Goal: Task Accomplishment & Management: Manage account settings

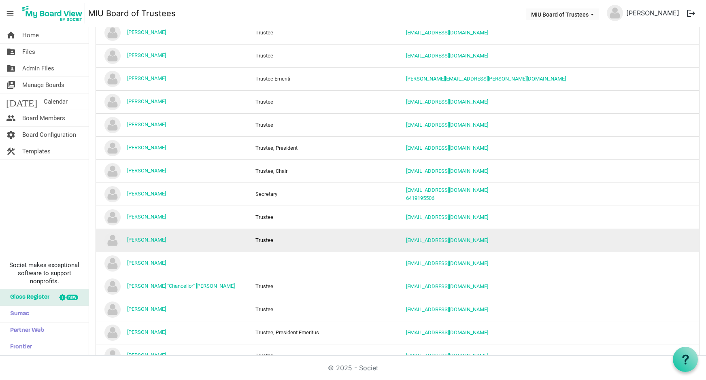
scroll to position [270, 0]
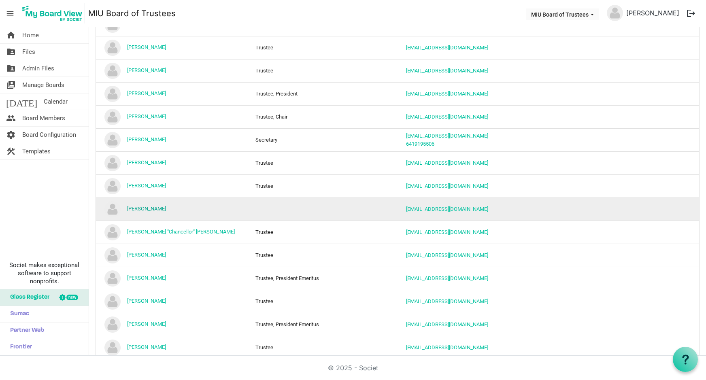
click at [148, 208] on link "[PERSON_NAME]" at bounding box center [146, 209] width 39 height 6
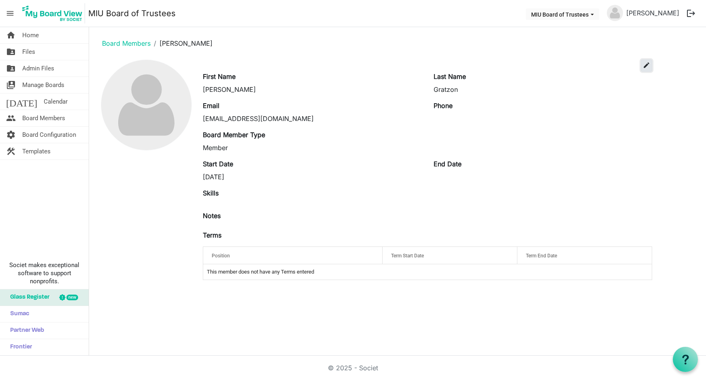
click at [646, 65] on span "edit" at bounding box center [646, 65] width 7 height 7
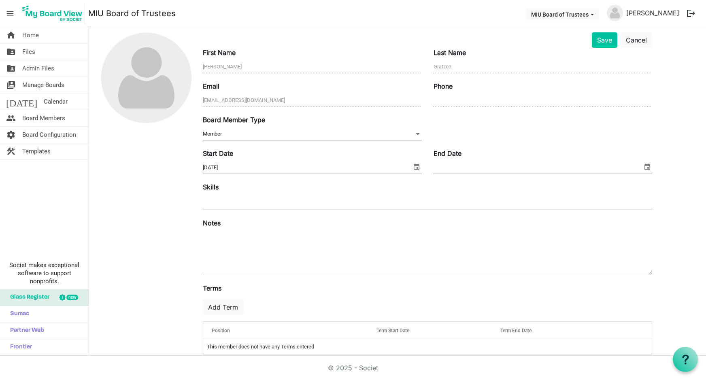
scroll to position [39, 0]
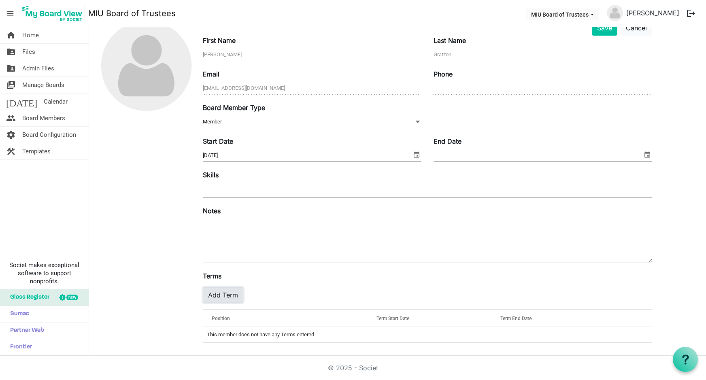
click at [223, 291] on button "Add Term" at bounding box center [223, 294] width 40 height 15
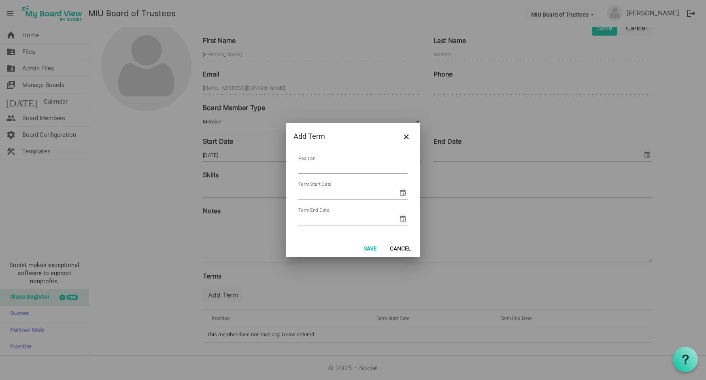
click at [313, 162] on input "Position" at bounding box center [352, 167] width 109 height 13
type input "Trustee Emeriti"
click at [371, 247] on button "Save" at bounding box center [370, 247] width 24 height 11
click at [344, 194] on input "Term Start Date" at bounding box center [348, 193] width 100 height 12
click at [398, 194] on span "select" at bounding box center [403, 193] width 10 height 10
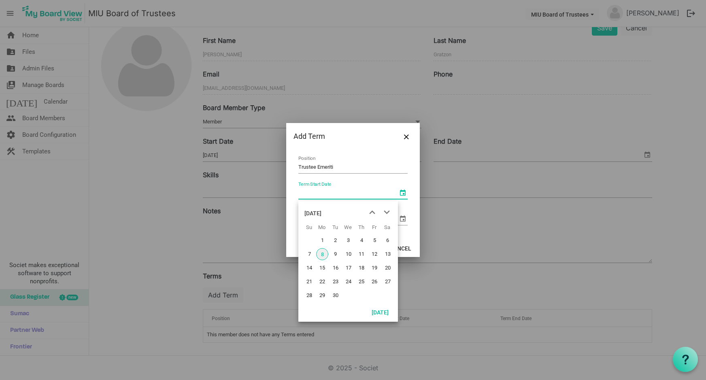
click at [322, 251] on span "8" at bounding box center [322, 254] width 12 height 12
type input "9/8/2025"
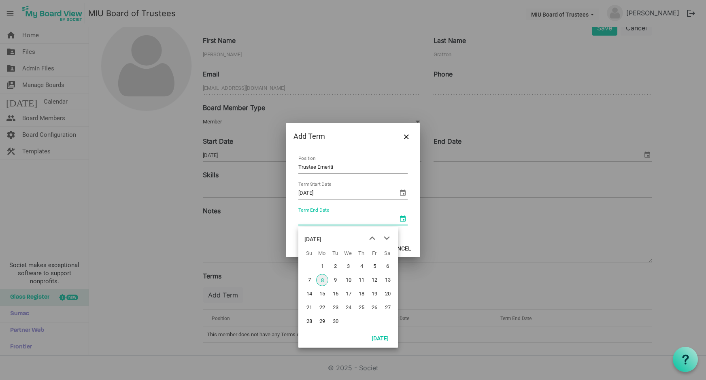
click at [398, 218] on span "select" at bounding box center [403, 219] width 10 height 10
click at [319, 221] on input "Term End Date" at bounding box center [348, 219] width 100 height 12
type input "9/8/2030"
click at [413, 245] on button "Cancel" at bounding box center [400, 247] width 32 height 11
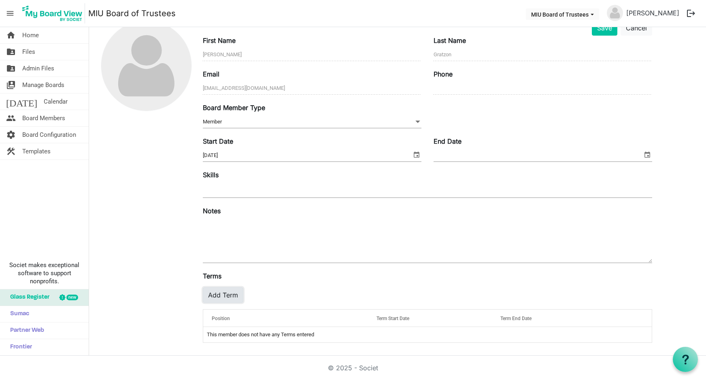
click at [221, 295] on button "Add Term" at bounding box center [223, 294] width 40 height 15
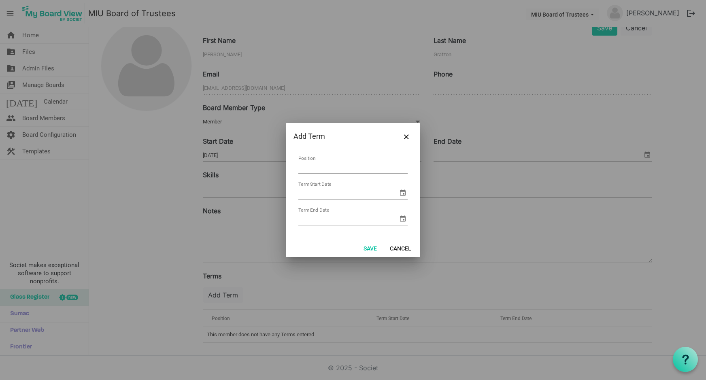
click at [308, 168] on input "Position" at bounding box center [352, 167] width 109 height 13
type input "Trustee Emeriti"
click at [307, 193] on input "Term Start Date" at bounding box center [348, 193] width 100 height 12
click at [404, 191] on span "select" at bounding box center [403, 193] width 10 height 10
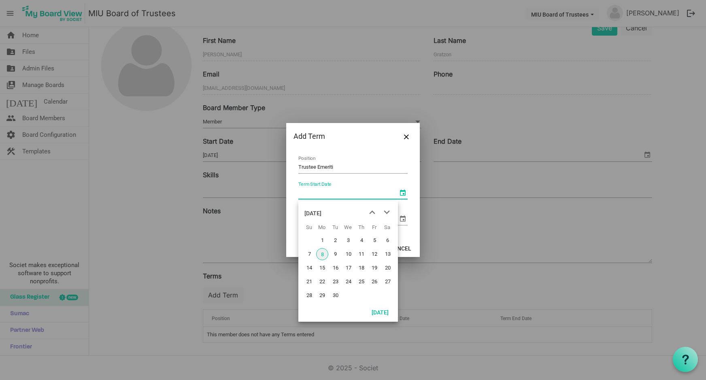
click at [321, 252] on span "8" at bounding box center [322, 254] width 12 height 12
type input "9/8/2025"
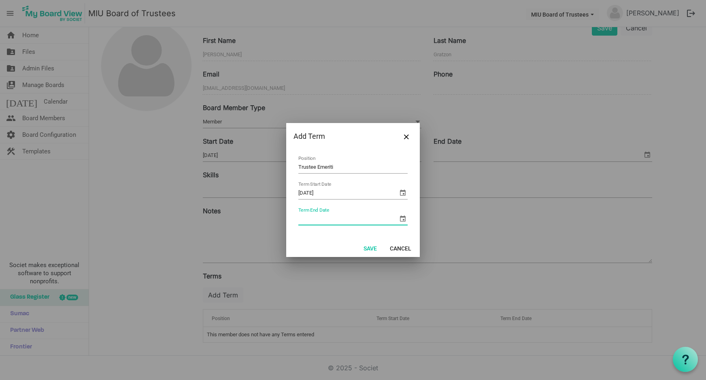
click at [317, 222] on input "Term End Date" at bounding box center [348, 219] width 100 height 12
type input "9/9/2030"
click at [369, 246] on button "Save" at bounding box center [370, 247] width 24 height 11
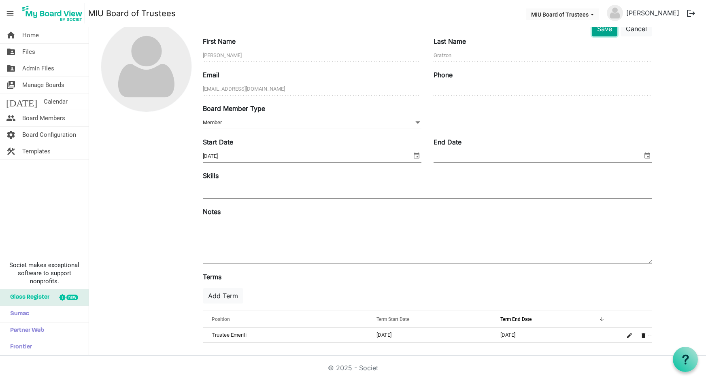
click at [607, 31] on button "Save" at bounding box center [604, 28] width 25 height 15
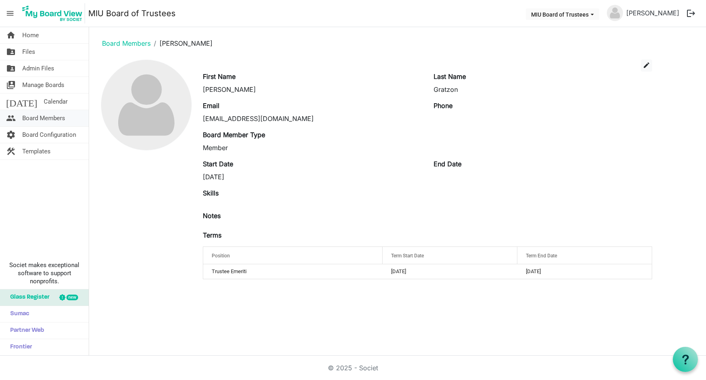
click at [47, 117] on span "Board Members" at bounding box center [43, 118] width 43 height 16
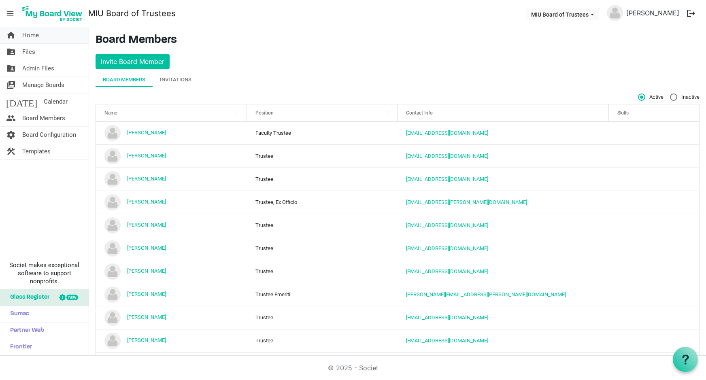
click at [28, 36] on span "Home" at bounding box center [30, 35] width 17 height 16
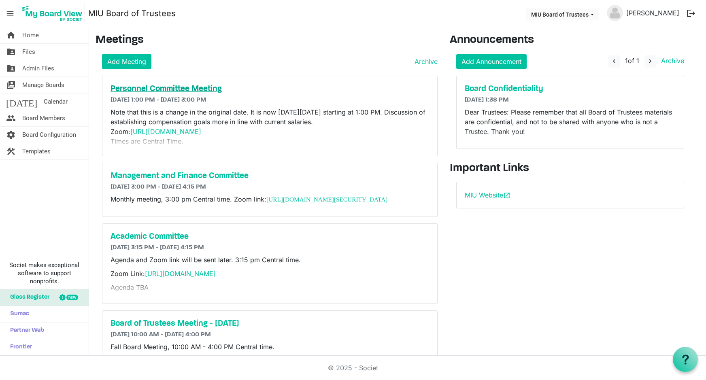
click at [164, 88] on h5 "Personnel Committee Meeting" at bounding box center [269, 89] width 318 height 10
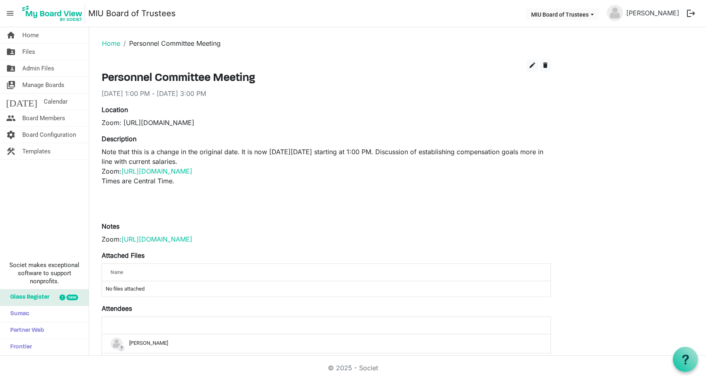
drag, startPoint x: 420, startPoint y: 152, endPoint x: 461, endPoint y: 160, distance: 41.3
click at [461, 160] on p "Note that this is a change in the original date. It is now on Thursday, Septemb…" at bounding box center [326, 181] width 449 height 68
click at [532, 64] on span "edit" at bounding box center [531, 65] width 7 height 7
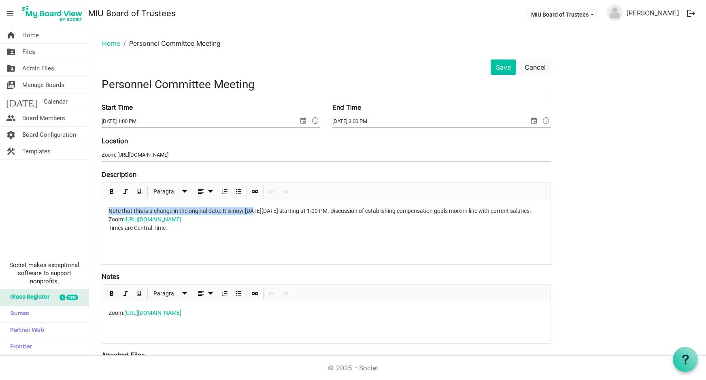
drag, startPoint x: 108, startPoint y: 211, endPoint x: 253, endPoint y: 214, distance: 145.7
click at [253, 214] on div "Note that this is a change in the original date. It is now on Thursday, Septemb…" at bounding box center [326, 232] width 448 height 64
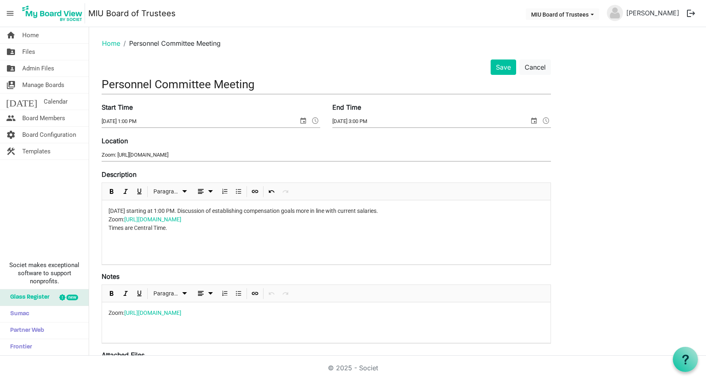
drag, startPoint x: 108, startPoint y: 225, endPoint x: 195, endPoint y: 231, distance: 87.2
click at [195, 231] on p "Thursday, September 11th starting at 1:00 PM. Discussion of establishing compen…" at bounding box center [325, 232] width 435 height 51
drag, startPoint x: 224, startPoint y: 210, endPoint x: 230, endPoint y: 217, distance: 8.9
click at [224, 211] on p "Thursday, September 11th starting at 1:00 PM. Discussion of establishing compen…" at bounding box center [325, 232] width 435 height 51
click at [233, 210] on span "Times are Central Time." at bounding box center [203, 211] width 59 height 6
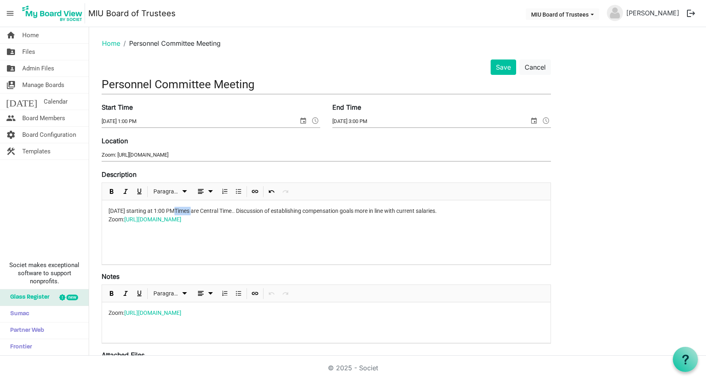
click at [233, 210] on span "Times are Central Time." at bounding box center [203, 211] width 59 height 6
click at [217, 211] on span "are Central Time." at bounding box center [195, 211] width 42 height 6
drag, startPoint x: 259, startPoint y: 211, endPoint x: 501, endPoint y: 207, distance: 242.0
click at [503, 207] on p "Thursday, September 11th starting at 1:00 PM Central Time. . Discussion of esta…" at bounding box center [325, 232] width 435 height 51
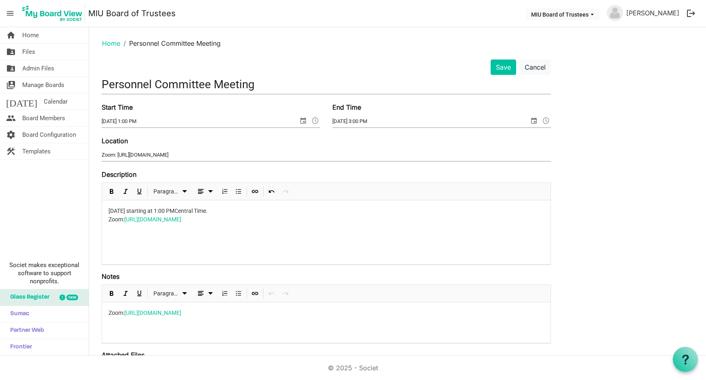
click at [148, 230] on p "Thursday, September 11th starting at 1:00 PM Central Time. Zoom: https://miu-ed…" at bounding box center [325, 232] width 435 height 51
click at [124, 235] on p "Thursday, September 11th starting at 1:00 PM Central Time. Zoom: https://miu-ed…" at bounding box center [325, 232] width 435 height 51
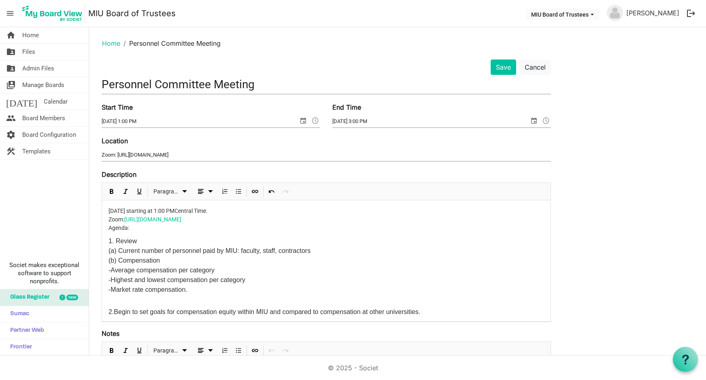
click at [115, 299] on p at bounding box center [325, 299] width 435 height 8
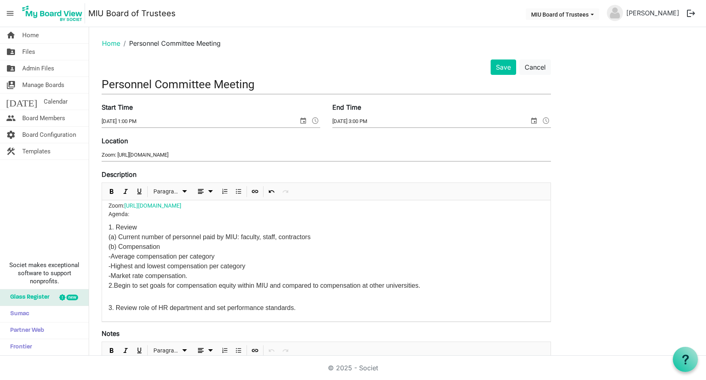
scroll to position [20, 0]
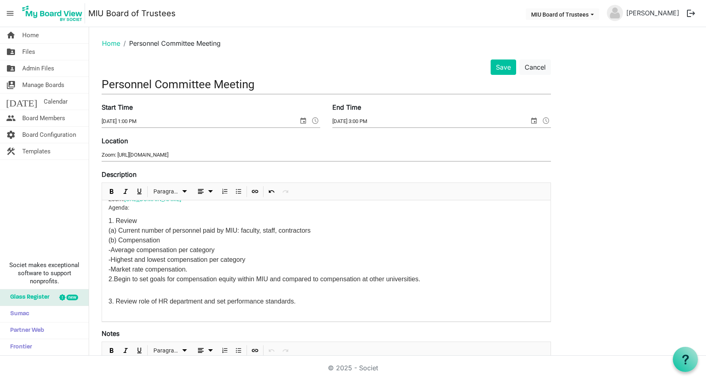
click at [128, 290] on p at bounding box center [325, 288] width 435 height 8
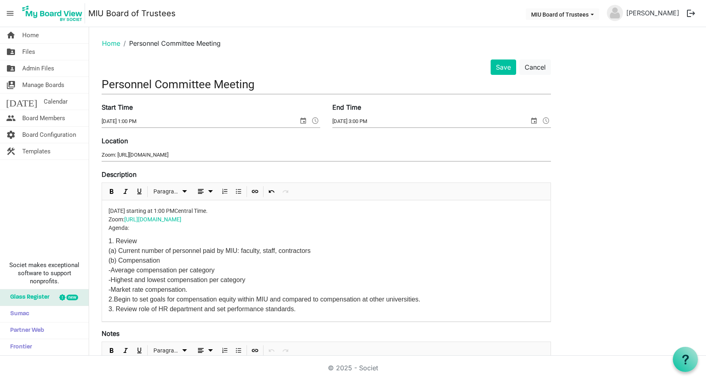
scroll to position [8, 0]
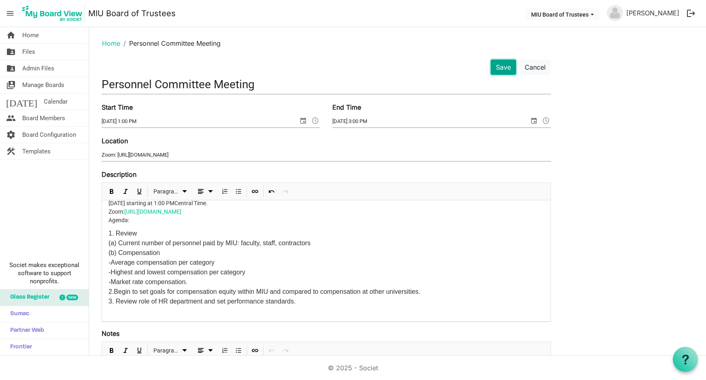
click at [504, 64] on button "Save" at bounding box center [502, 66] width 25 height 15
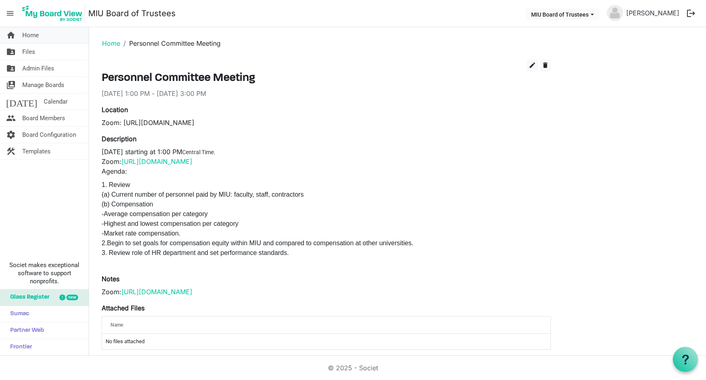
click at [27, 34] on span "Home" at bounding box center [30, 35] width 17 height 16
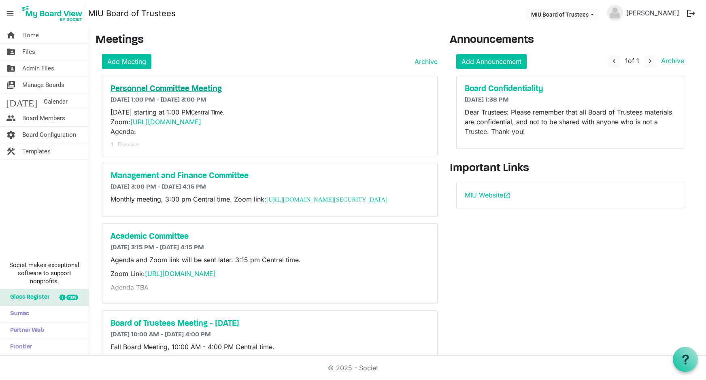
click at [166, 89] on h5 "Personnel Committee Meeting" at bounding box center [269, 89] width 318 height 10
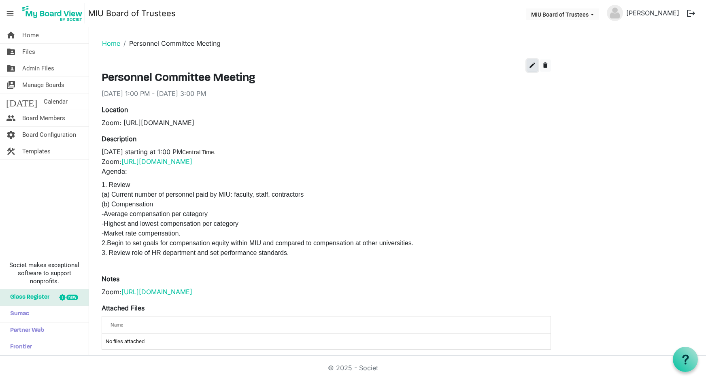
click at [531, 64] on span "edit" at bounding box center [531, 65] width 7 height 7
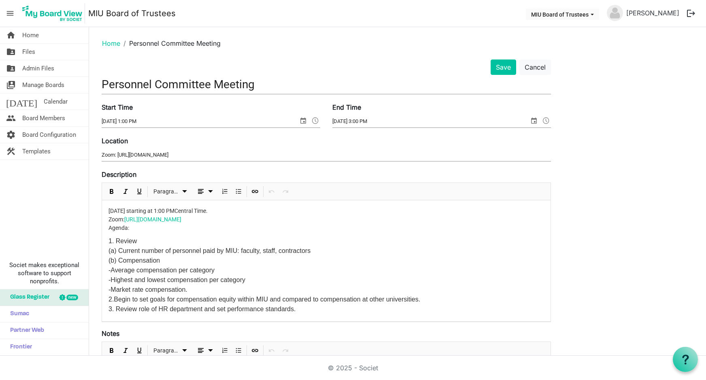
click at [299, 308] on p "3. Review role of HR department and set performance standards." at bounding box center [325, 309] width 435 height 10
click at [501, 66] on button "Save" at bounding box center [502, 66] width 25 height 15
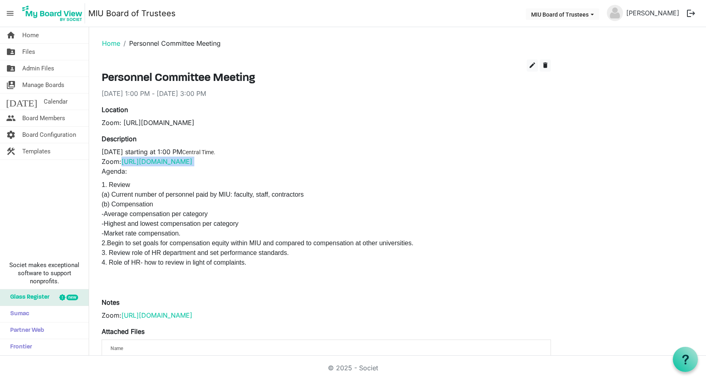
drag, startPoint x: 121, startPoint y: 161, endPoint x: 337, endPoint y: 158, distance: 215.3
click at [337, 158] on p "Thursday, September 11th starting at 1:00 PM Central Time. Zoom: https://miu-ed…" at bounding box center [326, 161] width 449 height 29
copy span "https://miu-edu-online.zoom.us/my/miuboard?omn=89310924842"
click at [531, 64] on span "edit" at bounding box center [531, 65] width 7 height 7
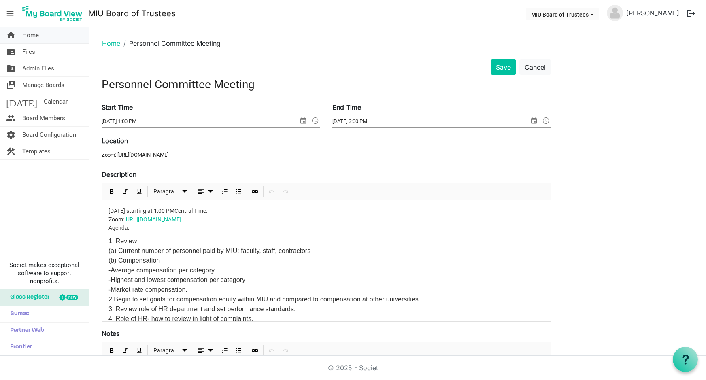
click at [35, 37] on span "Home" at bounding box center [30, 35] width 17 height 16
